Goal: Task Accomplishment & Management: Use online tool/utility

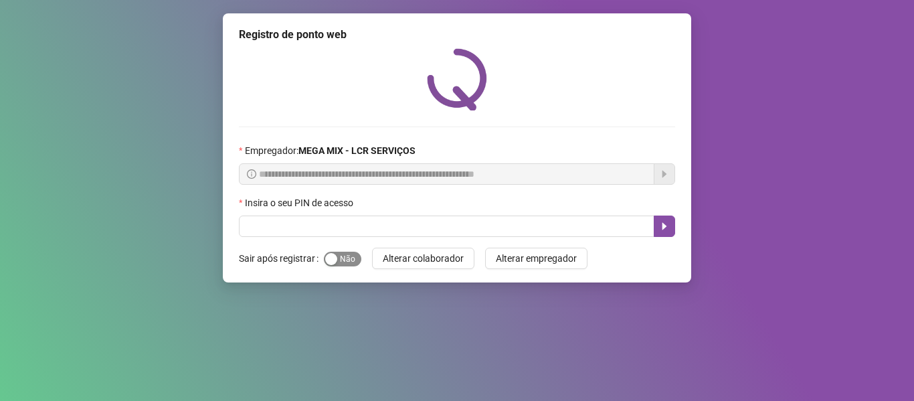
click at [349, 259] on span "Sim Não" at bounding box center [342, 259] width 37 height 15
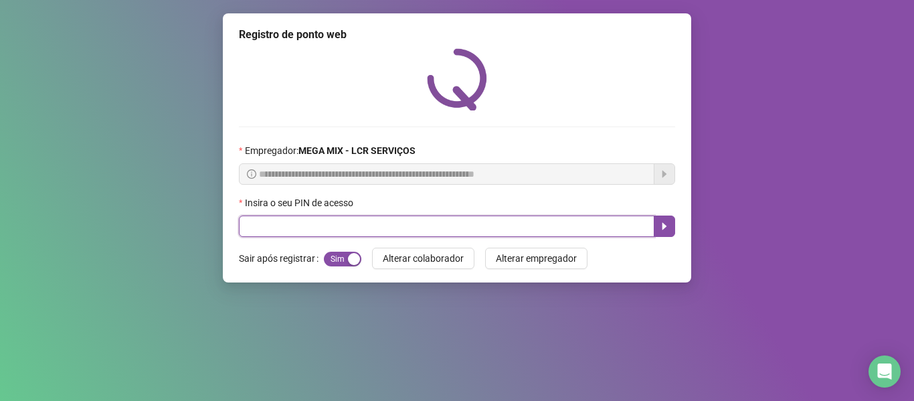
click at [367, 225] on input "text" at bounding box center [446, 225] width 415 height 21
type input "*****"
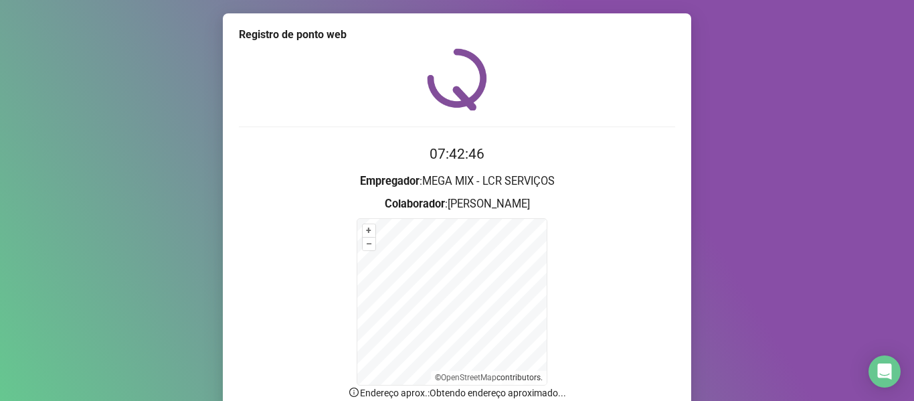
scroll to position [118, 0]
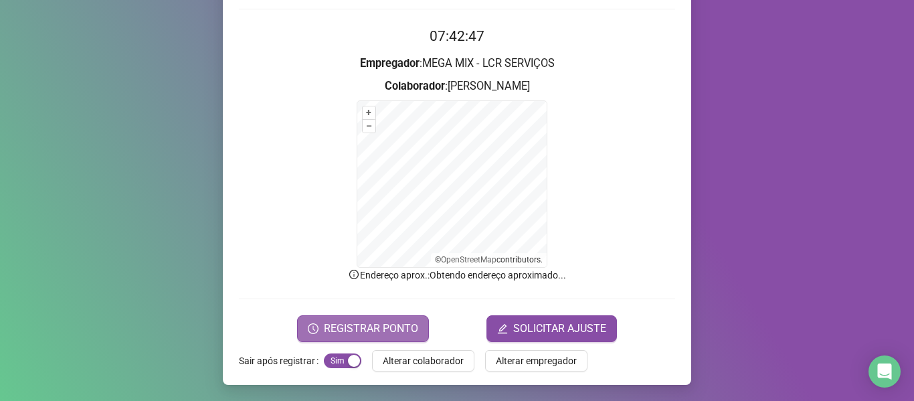
click at [308, 332] on icon "clock-circle" at bounding box center [313, 328] width 11 height 11
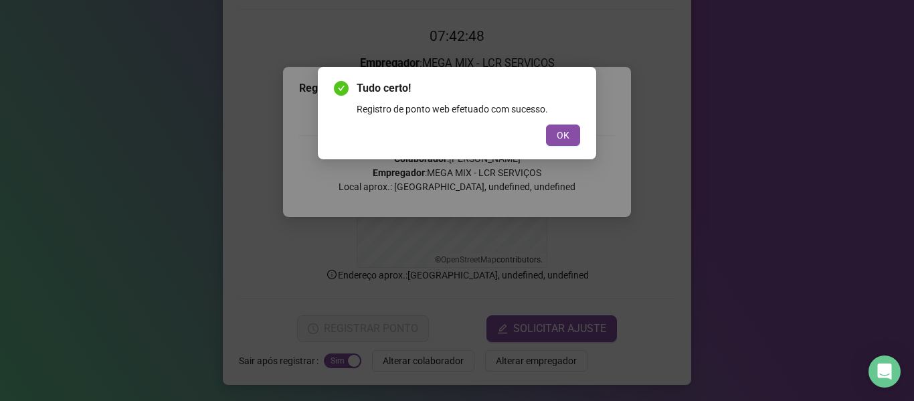
drag, startPoint x: 558, startPoint y: 138, endPoint x: 486, endPoint y: 111, distance: 76.6
click at [558, 138] on span "OK" at bounding box center [563, 135] width 13 height 15
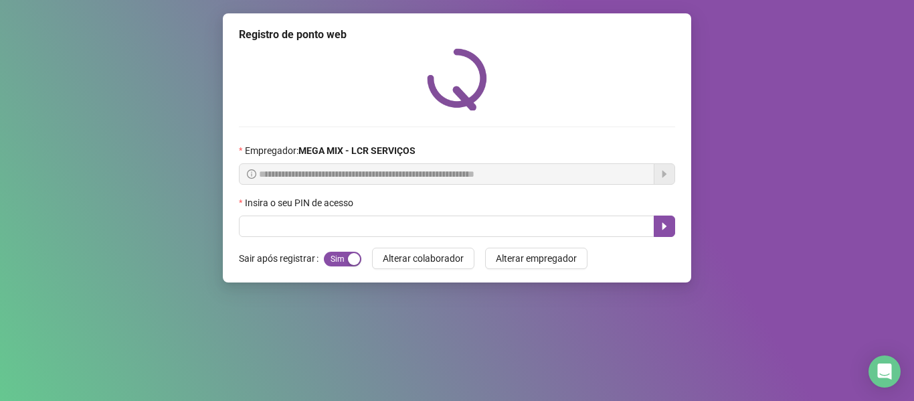
scroll to position [0, 0]
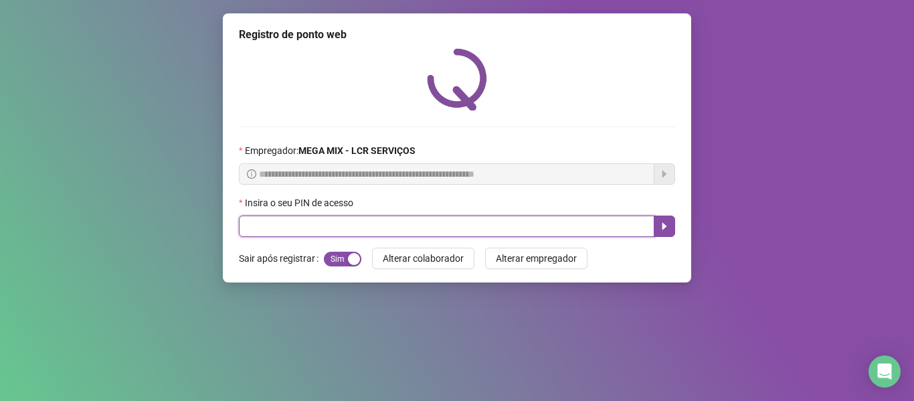
click at [257, 229] on input "text" at bounding box center [446, 225] width 415 height 21
type input "*****"
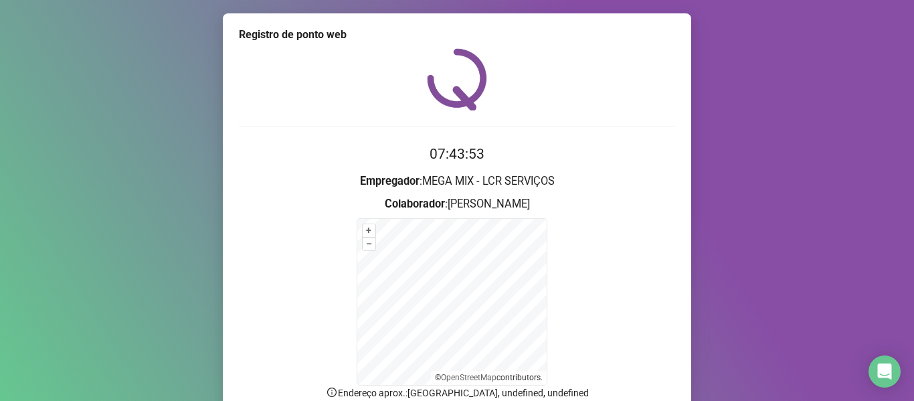
scroll to position [118, 0]
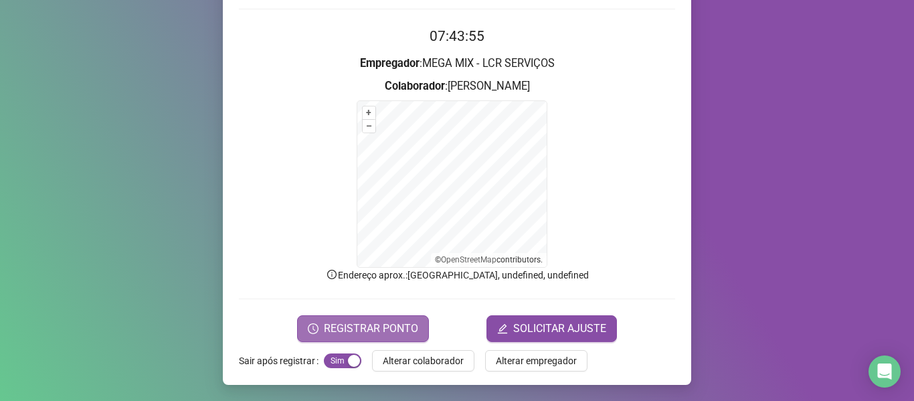
click at [369, 322] on span "REGISTRAR PONTO" at bounding box center [371, 328] width 94 height 16
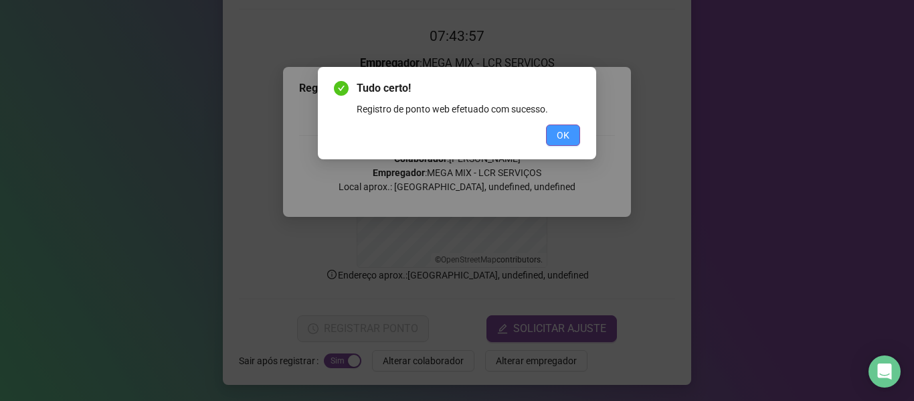
click at [559, 133] on span "OK" at bounding box center [563, 135] width 13 height 15
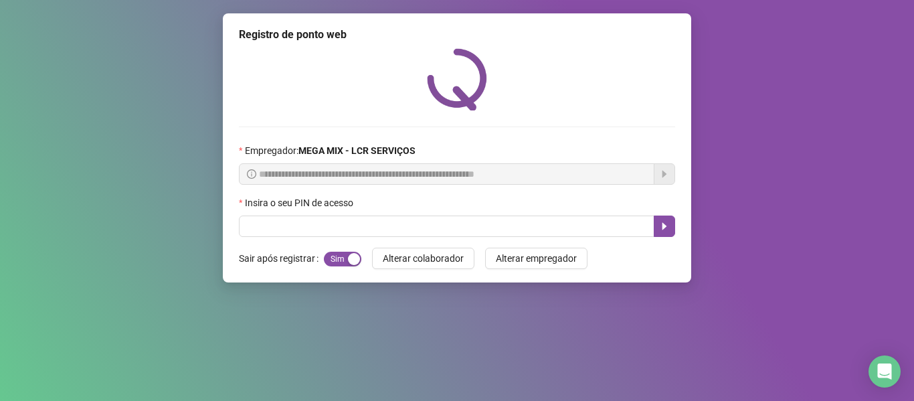
scroll to position [0, 0]
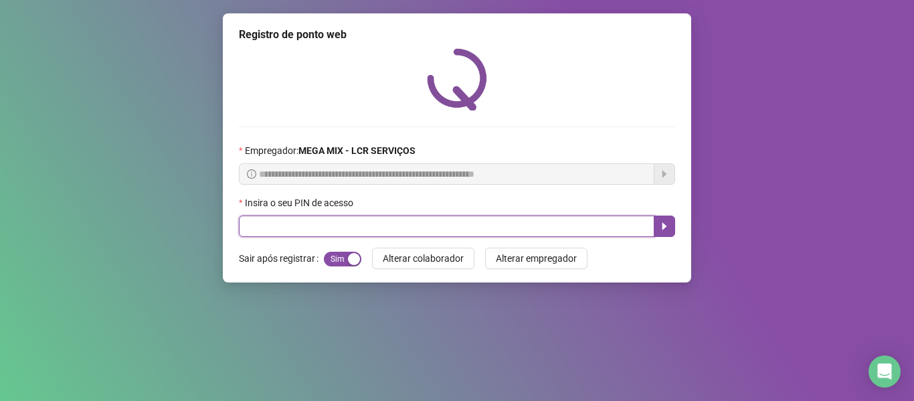
click at [455, 230] on input "text" at bounding box center [446, 225] width 415 height 21
type input "****"
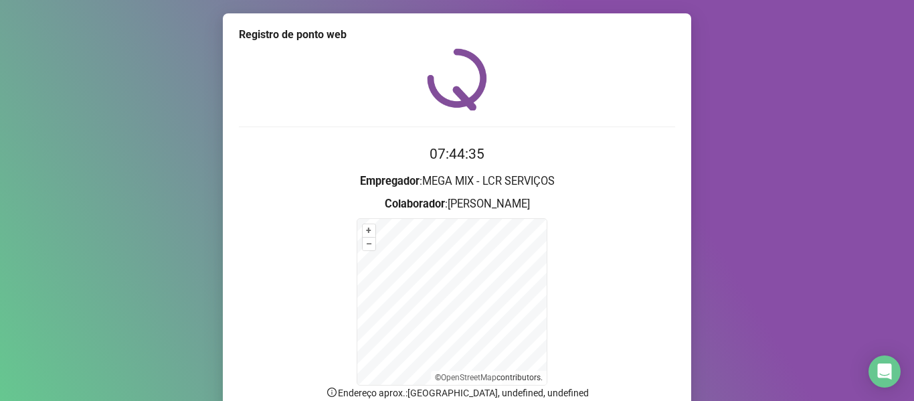
scroll to position [118, 0]
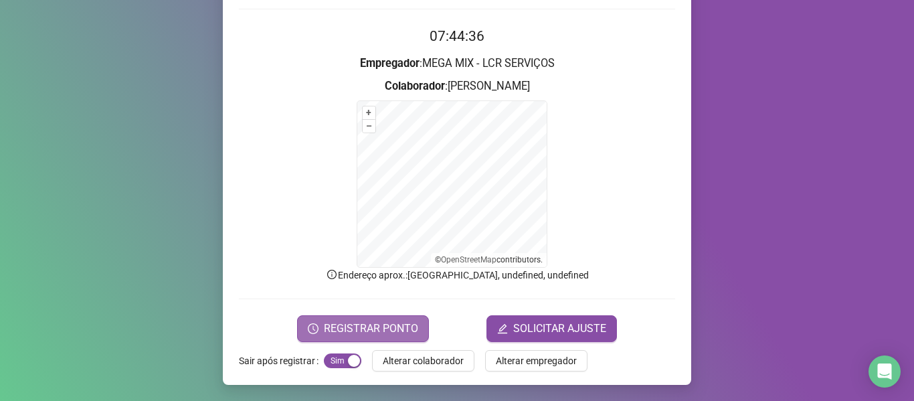
click at [355, 315] on button "REGISTRAR PONTO" at bounding box center [363, 328] width 132 height 27
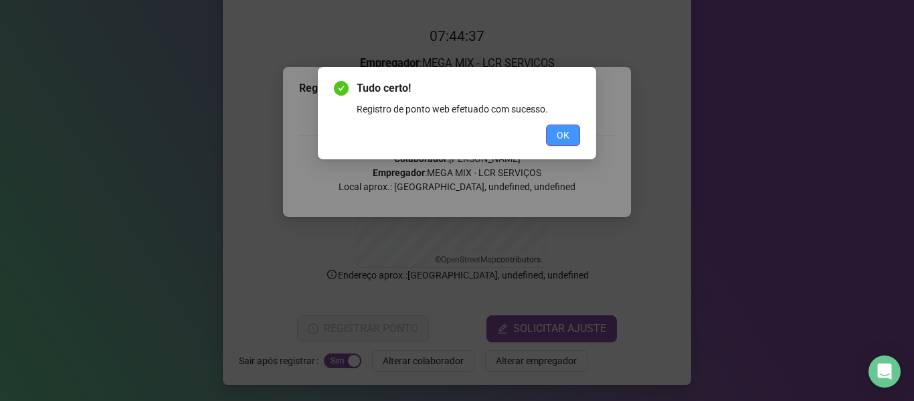
click at [556, 140] on button "OK" at bounding box center [563, 134] width 34 height 21
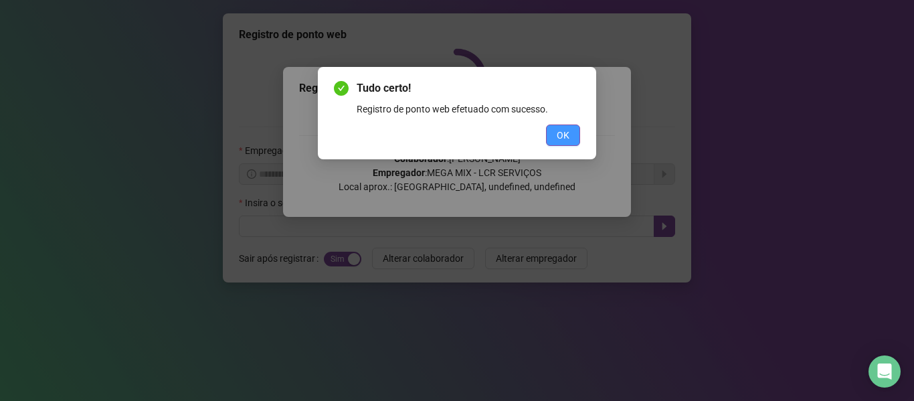
scroll to position [0, 0]
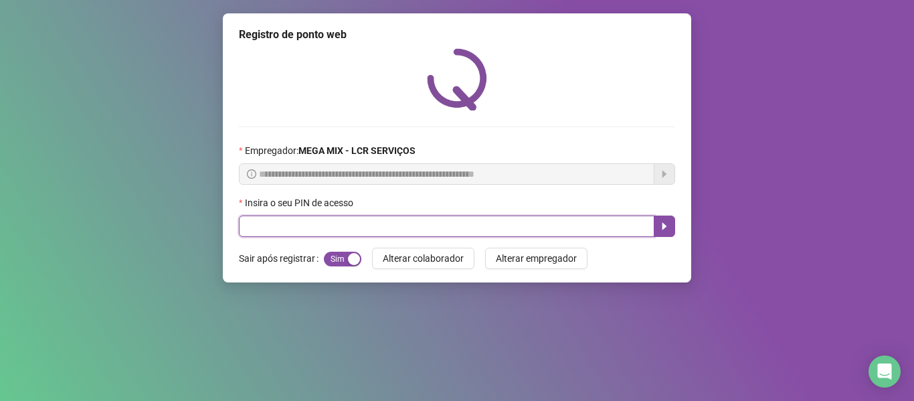
click at [536, 219] on input "text" at bounding box center [446, 225] width 415 height 21
type input "*****"
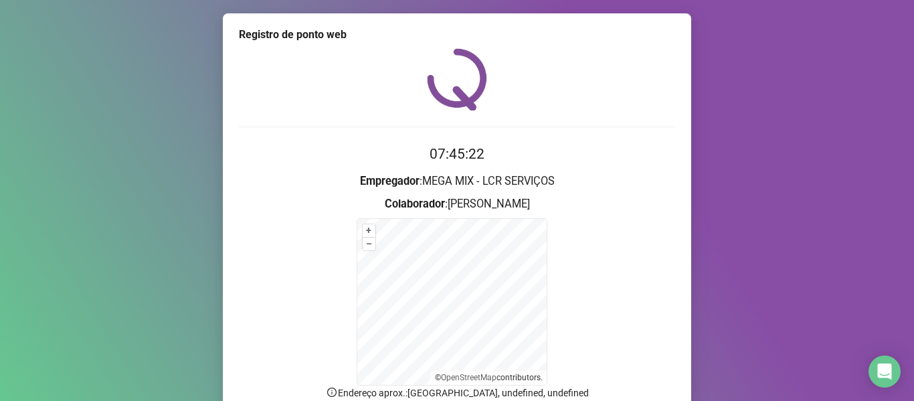
scroll to position [118, 0]
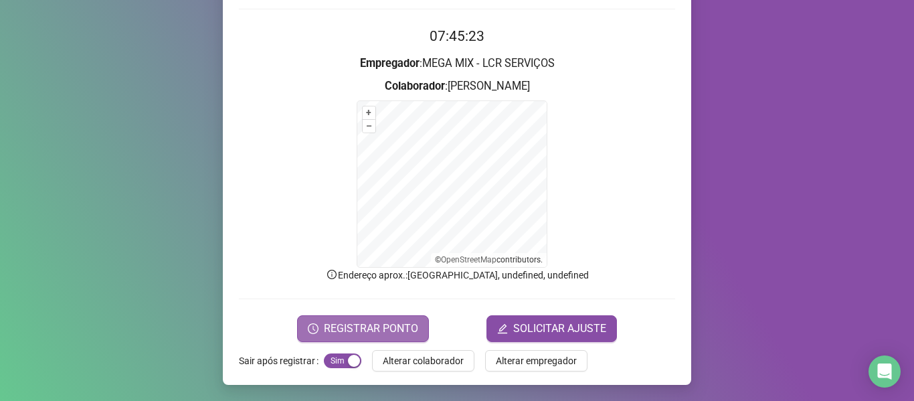
click at [338, 334] on span "REGISTRAR PONTO" at bounding box center [371, 328] width 94 height 16
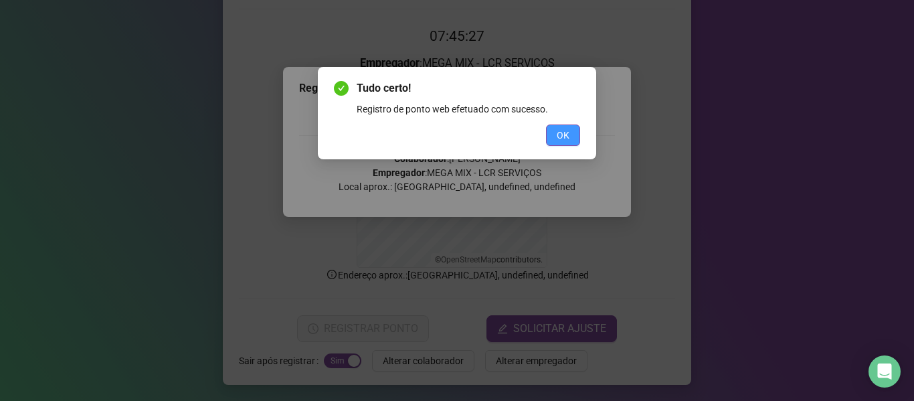
click at [572, 133] on button "OK" at bounding box center [563, 134] width 34 height 21
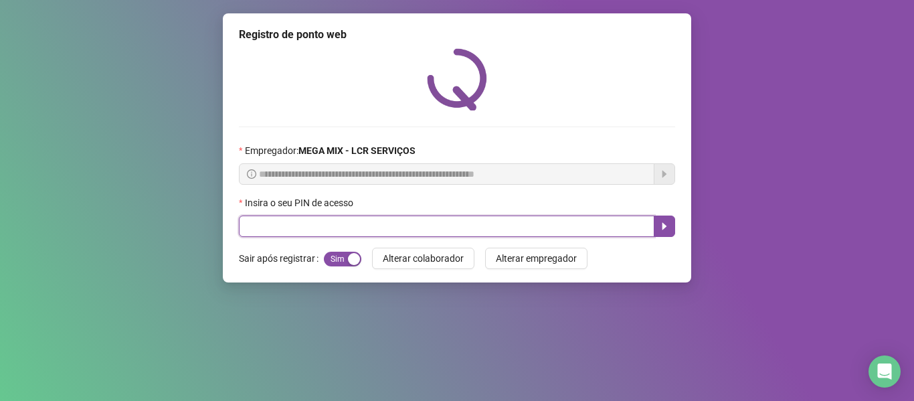
click at [524, 223] on input "text" at bounding box center [446, 225] width 415 height 21
type input "*****"
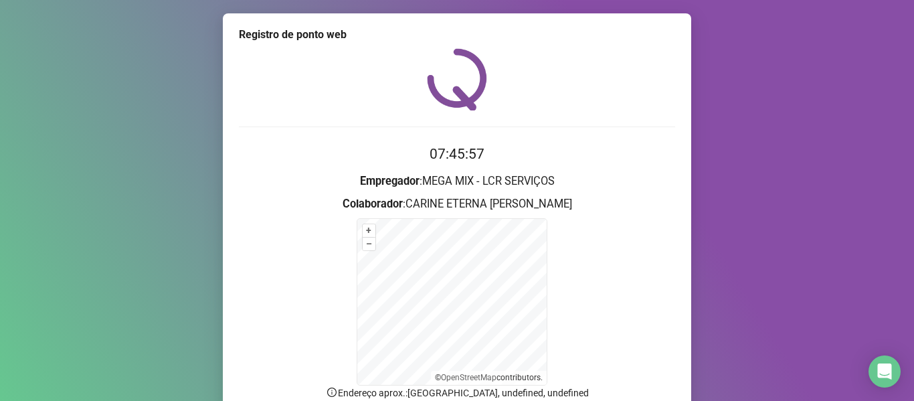
scroll to position [118, 0]
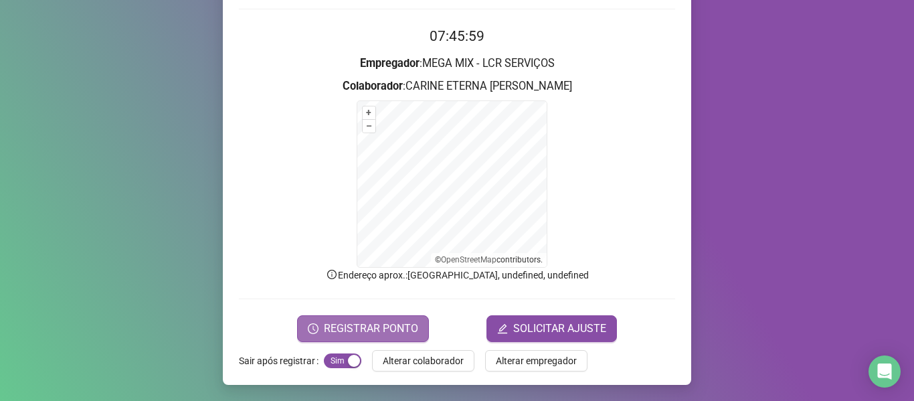
click at [393, 320] on span "REGISTRAR PONTO" at bounding box center [371, 328] width 94 height 16
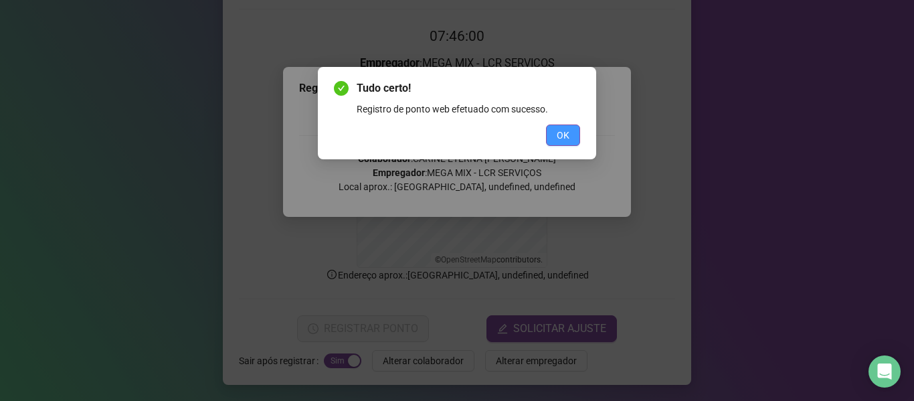
click at [557, 135] on span "OK" at bounding box center [563, 135] width 13 height 15
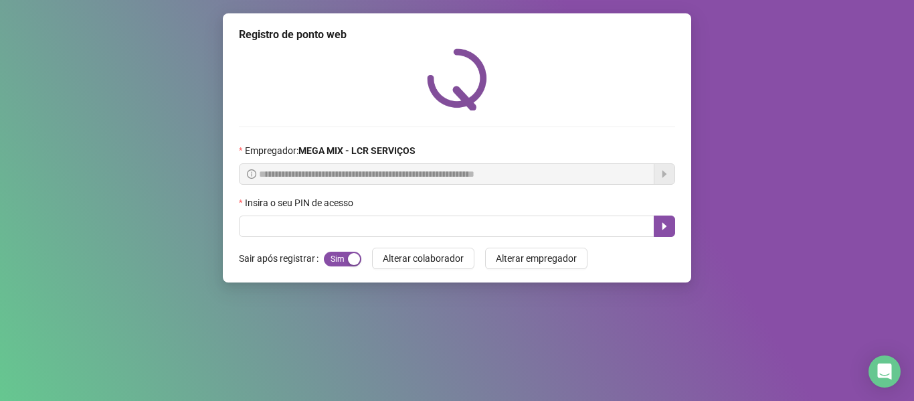
scroll to position [0, 0]
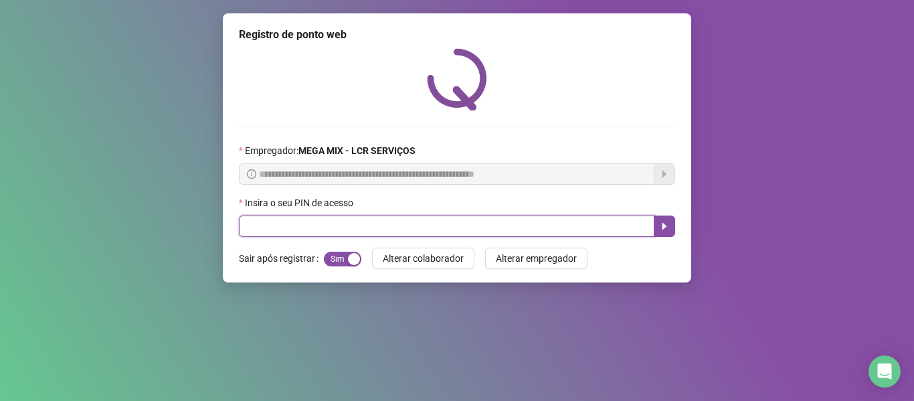
click at [595, 229] on input "text" at bounding box center [446, 225] width 415 height 21
type input "*****"
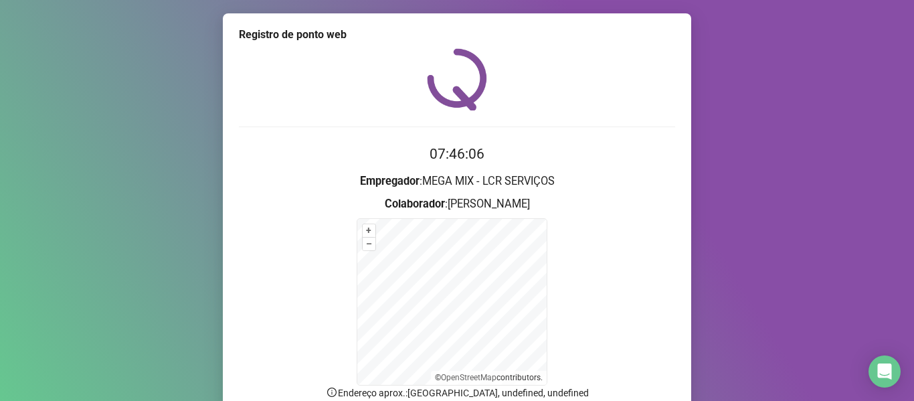
scroll to position [118, 0]
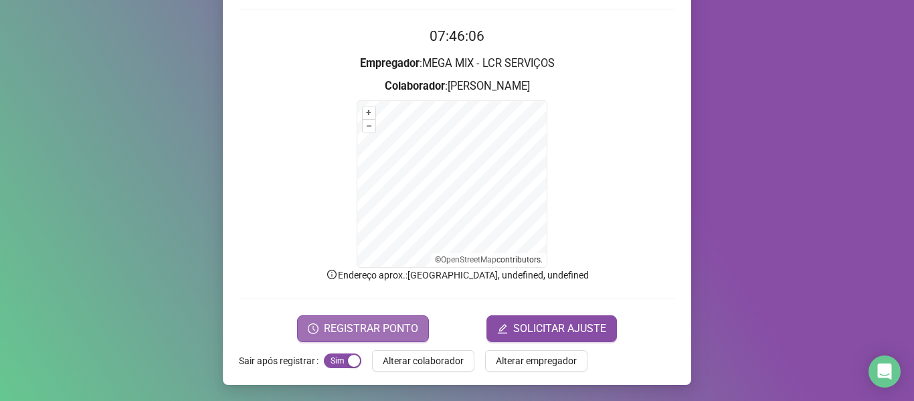
click at [381, 330] on span "REGISTRAR PONTO" at bounding box center [371, 328] width 94 height 16
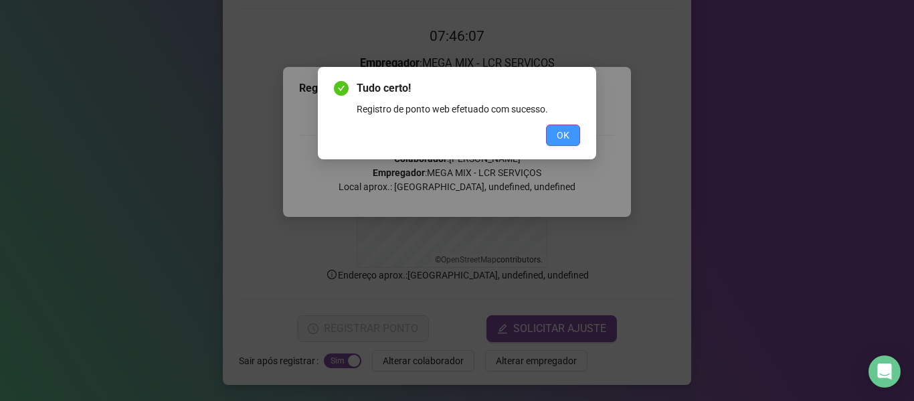
click at [549, 134] on button "OK" at bounding box center [563, 134] width 34 height 21
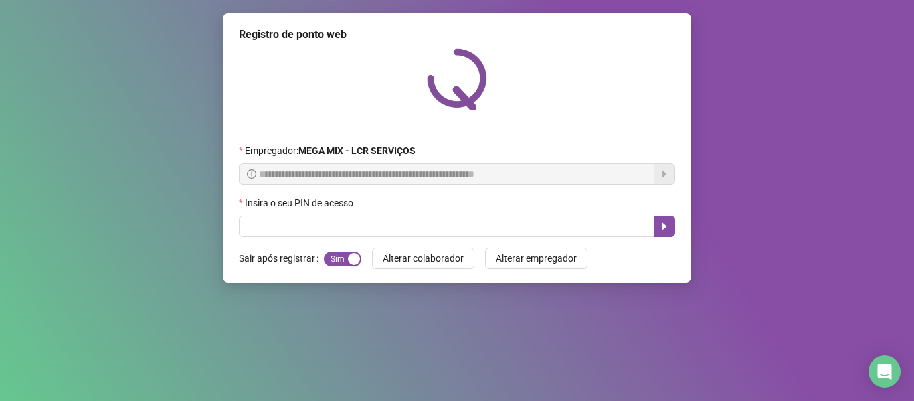
click at [550, 76] on div "Tudo certo! Registro de ponto web efetuado com sucesso. OK" at bounding box center [457, 200] width 914 height 401
click at [550, 76] on div at bounding box center [457, 79] width 436 height 62
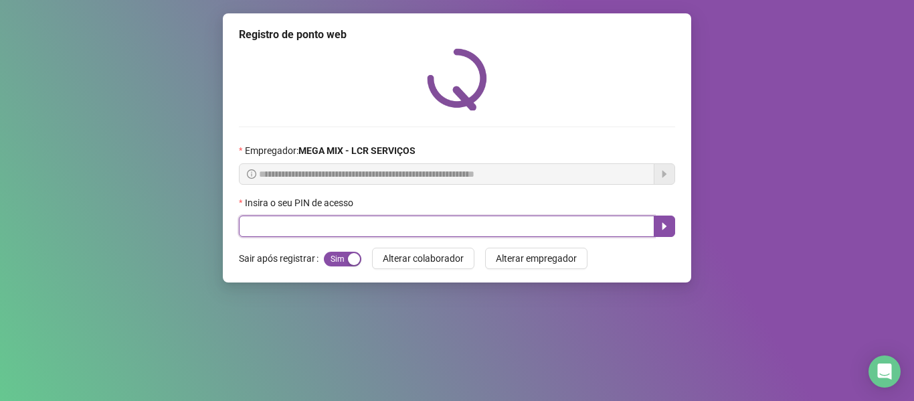
click at [292, 225] on input "text" at bounding box center [446, 225] width 415 height 21
type input "*****"
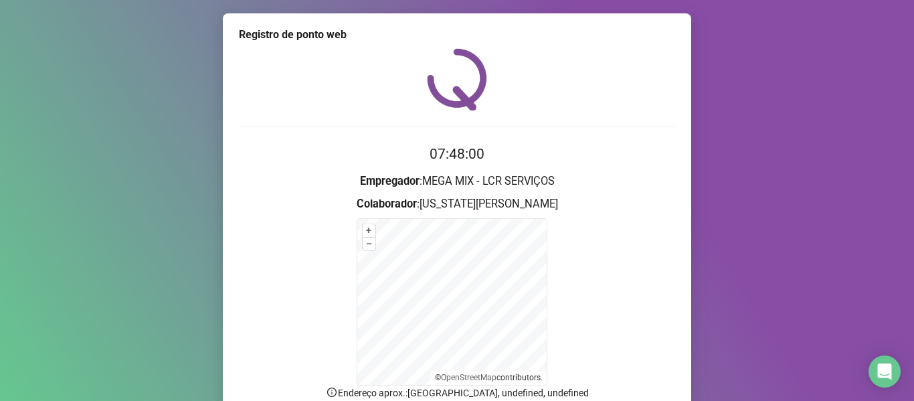
scroll to position [118, 0]
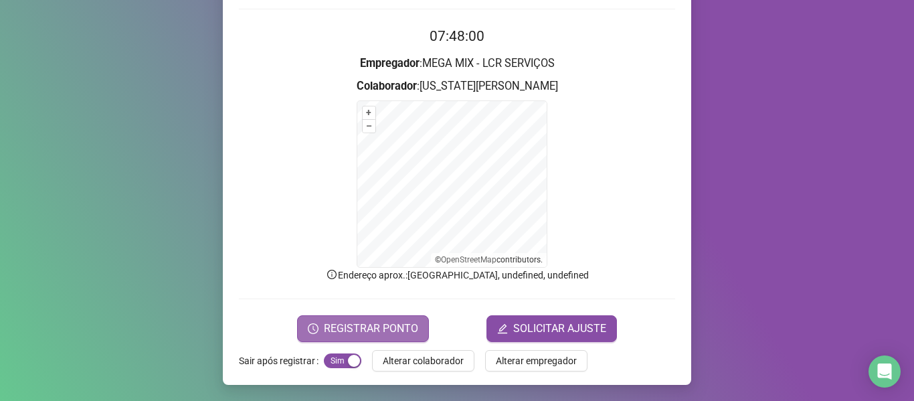
click at [336, 322] on span "REGISTRAR PONTO" at bounding box center [371, 328] width 94 height 16
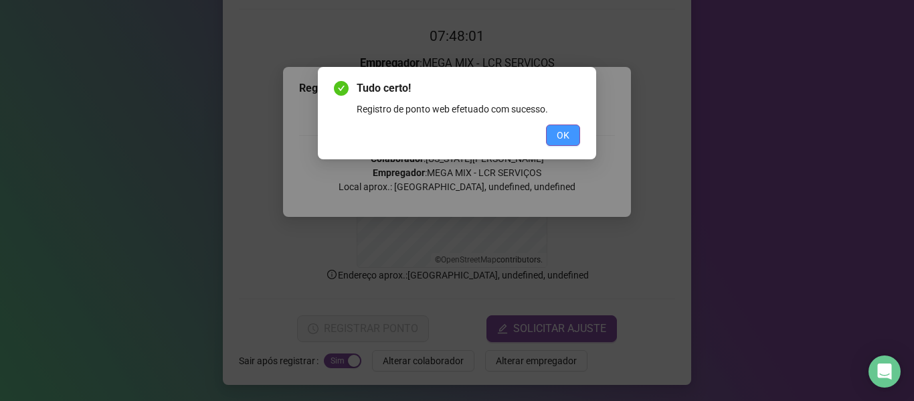
click at [570, 134] on button "OK" at bounding box center [563, 134] width 34 height 21
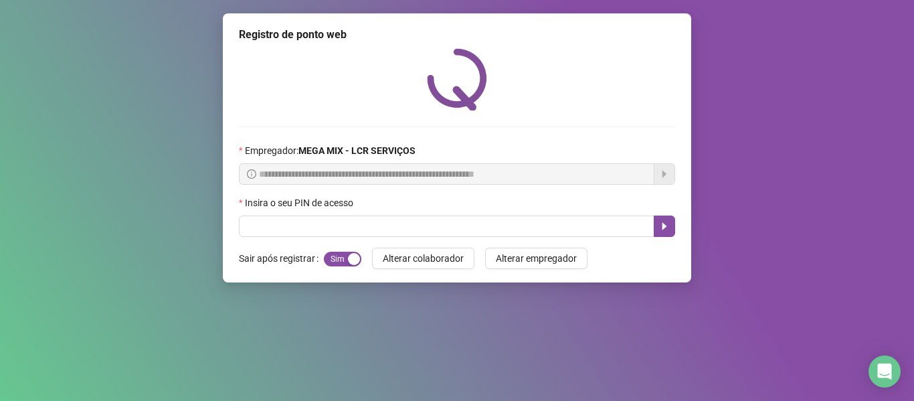
scroll to position [0, 0]
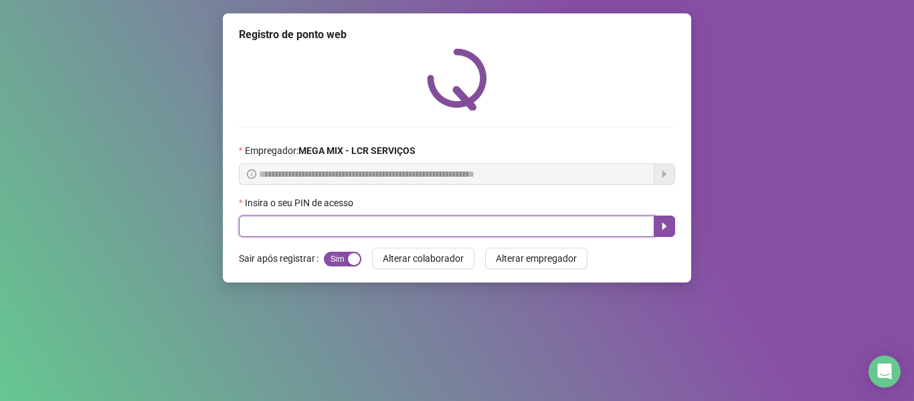
click at [445, 221] on input "text" at bounding box center [446, 225] width 415 height 21
type input "*****"
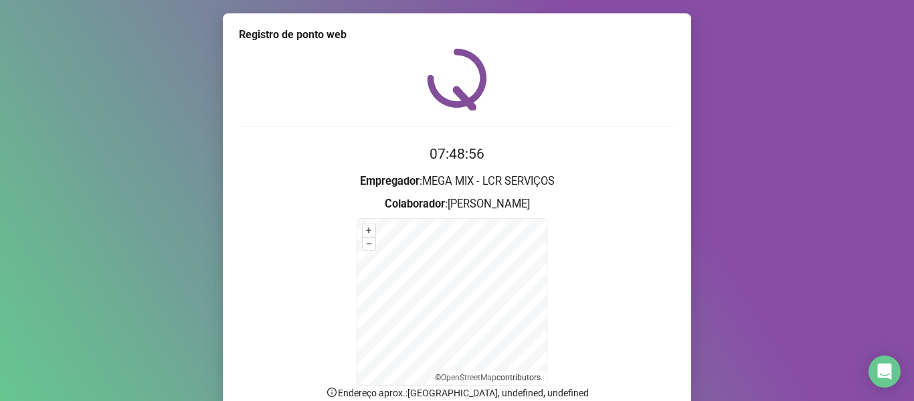
scroll to position [118, 0]
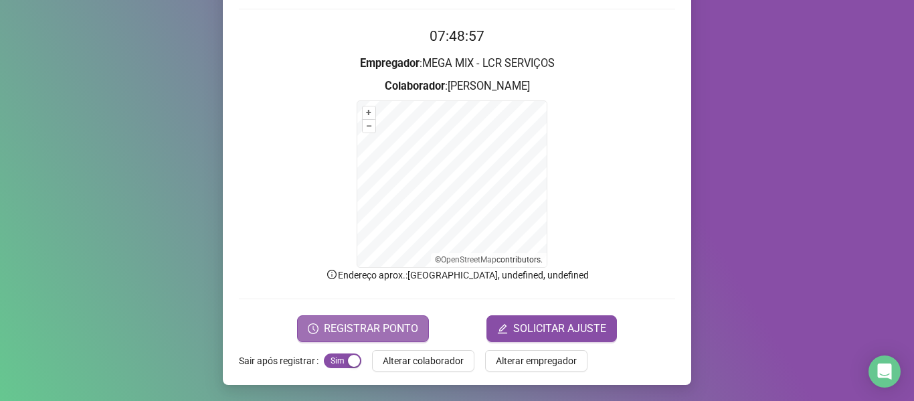
click at [396, 320] on span "REGISTRAR PONTO" at bounding box center [371, 328] width 94 height 16
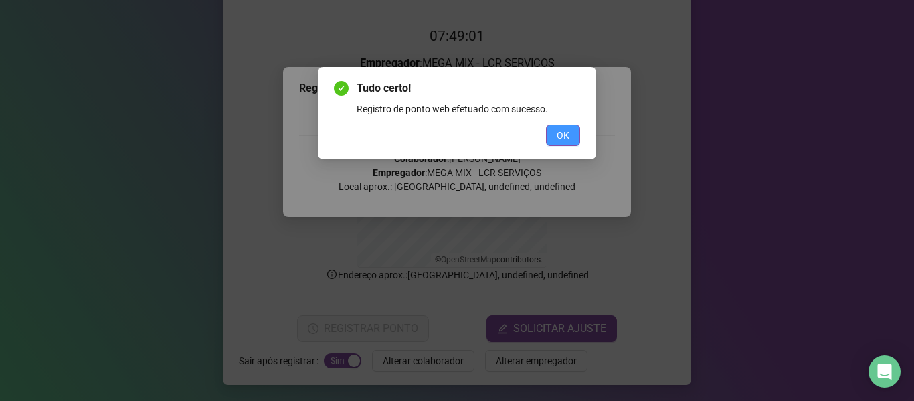
click at [578, 132] on button "OK" at bounding box center [563, 134] width 34 height 21
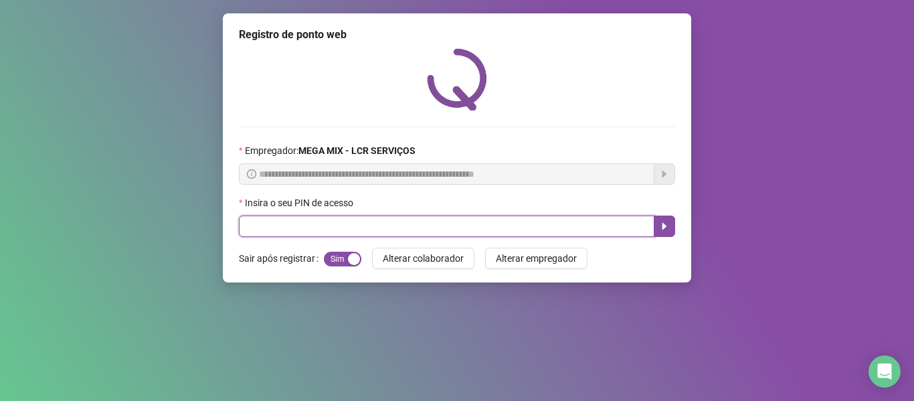
click at [519, 222] on input "text" at bounding box center [446, 225] width 415 height 21
type input "*****"
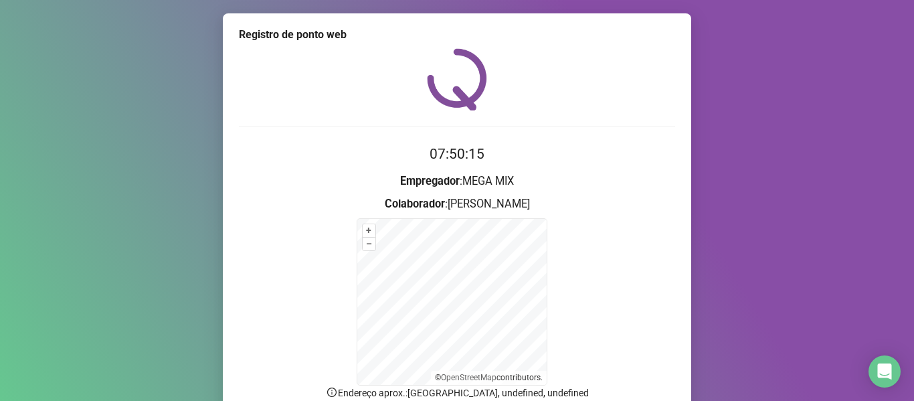
scroll to position [118, 0]
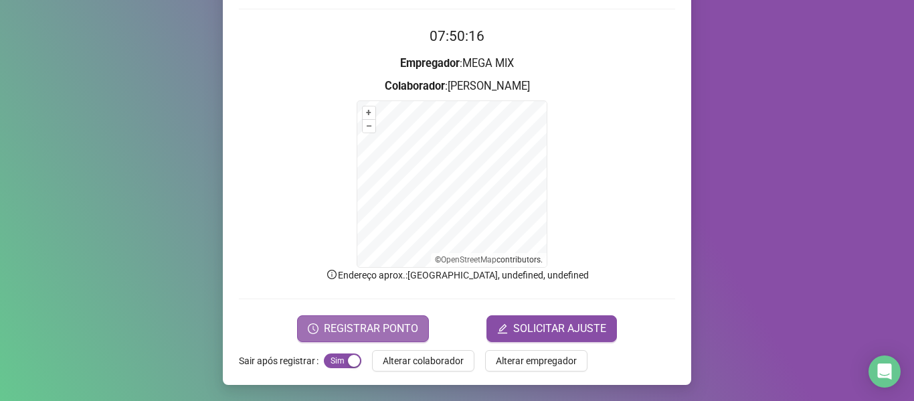
click at [386, 316] on button "REGISTRAR PONTO" at bounding box center [363, 328] width 132 height 27
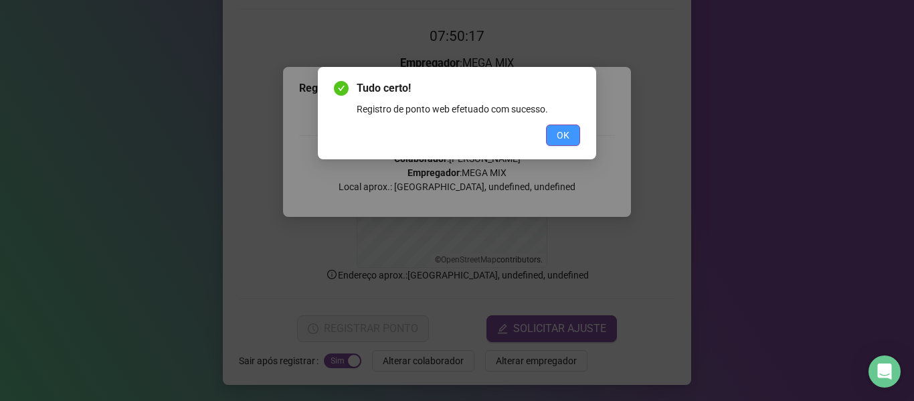
click at [571, 140] on button "OK" at bounding box center [563, 134] width 34 height 21
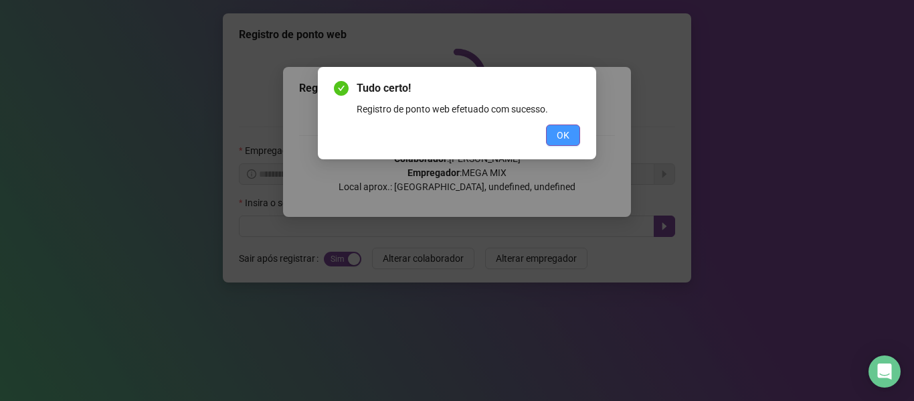
scroll to position [0, 0]
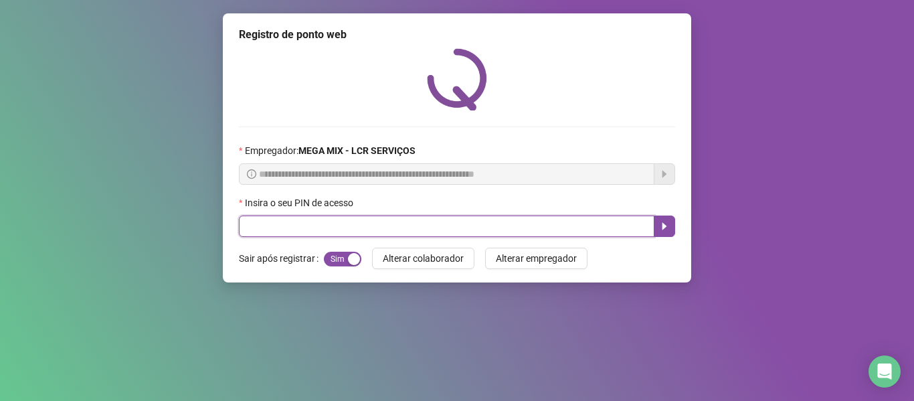
click at [275, 229] on input "text" at bounding box center [446, 225] width 415 height 21
type input "*****"
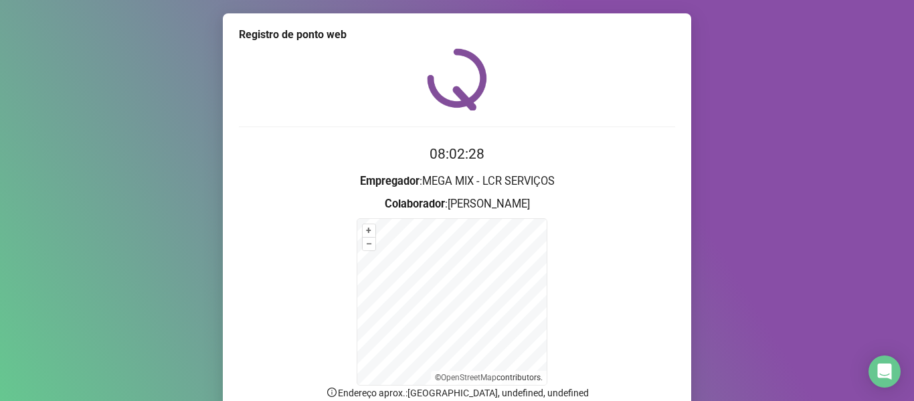
scroll to position [118, 0]
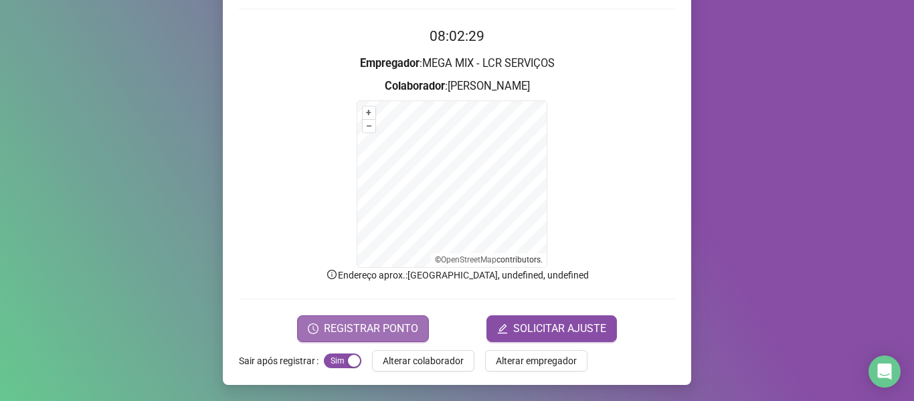
click at [366, 322] on span "REGISTRAR PONTO" at bounding box center [371, 328] width 94 height 16
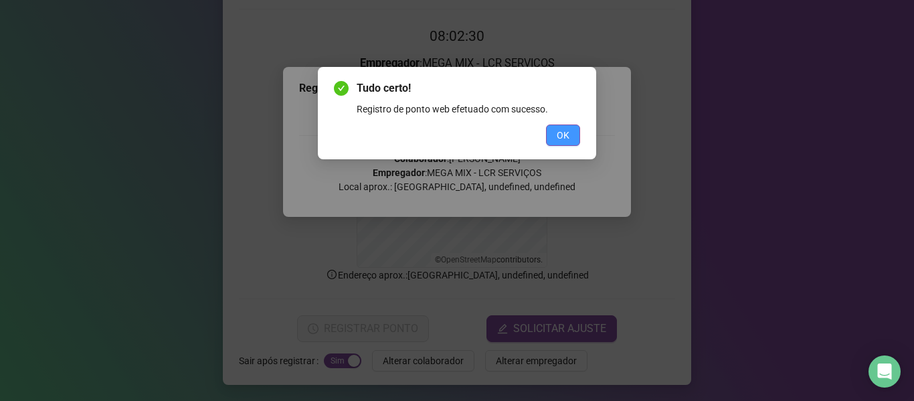
click at [561, 136] on span "OK" at bounding box center [563, 135] width 13 height 15
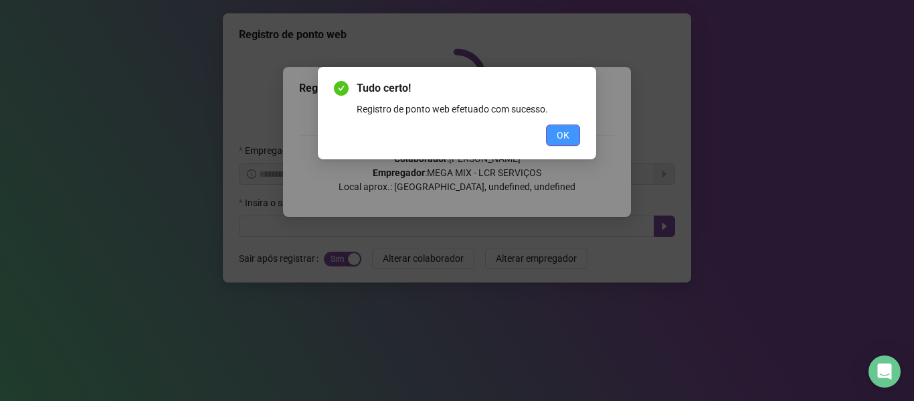
scroll to position [0, 0]
